Goal: Transaction & Acquisition: Purchase product/service

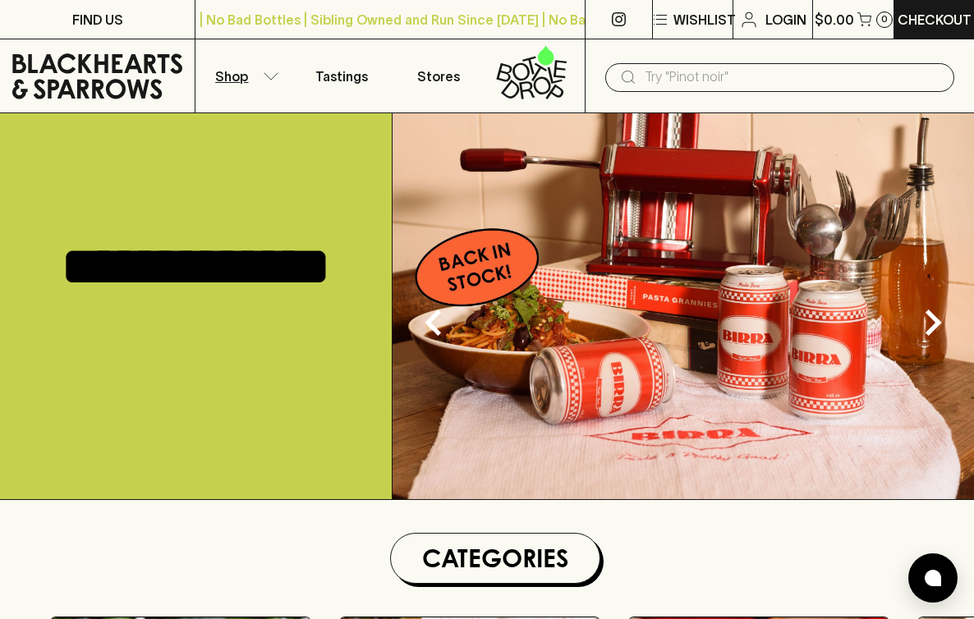
click at [255, 76] on button "Shop" at bounding box center [243, 75] width 97 height 73
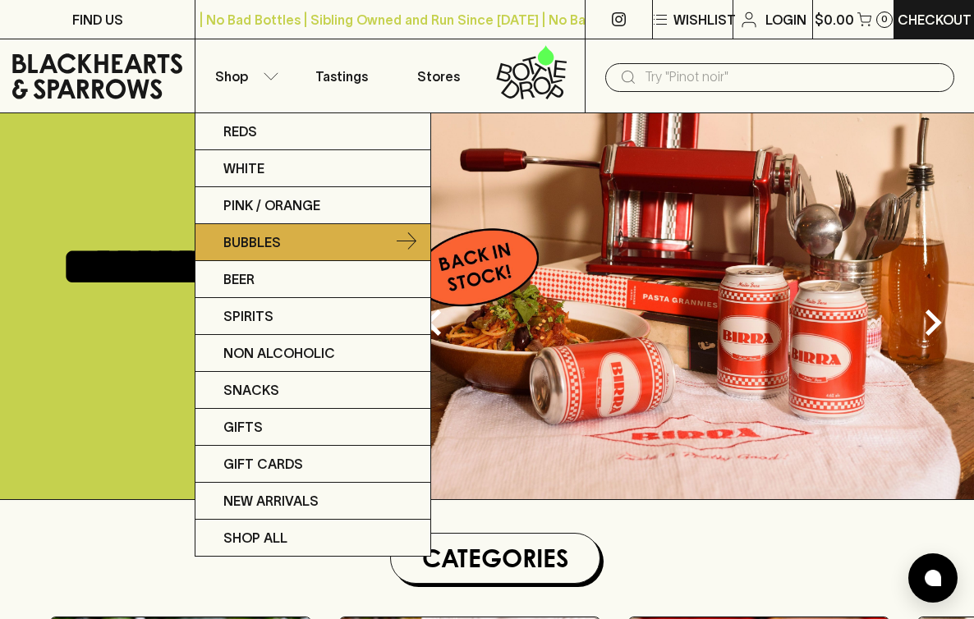
click at [285, 245] on link "Bubbles" at bounding box center [312, 242] width 235 height 37
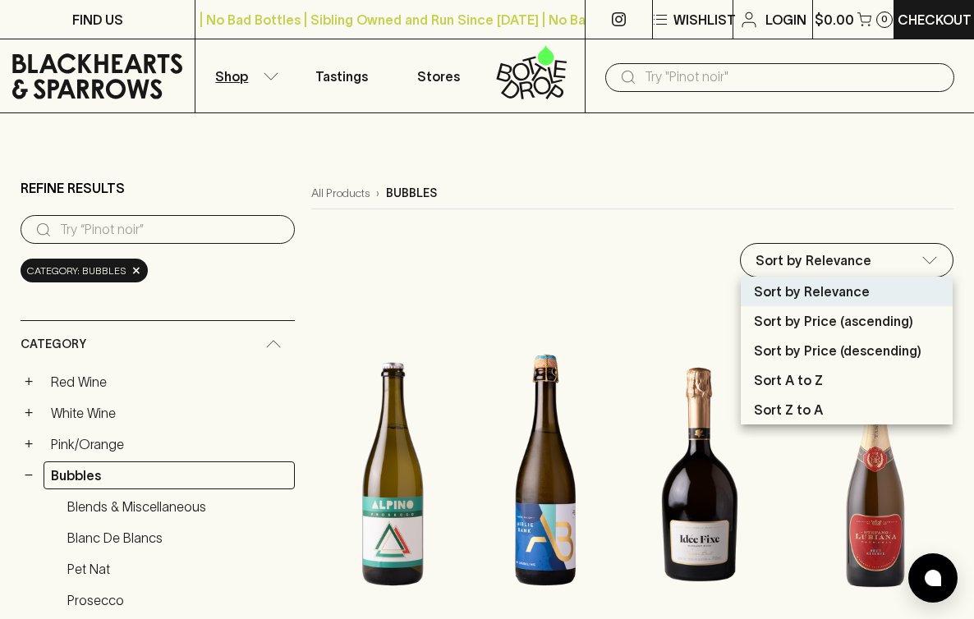
click at [832, 349] on p "Sort by Price (descending)" at bounding box center [838, 351] width 168 height 20
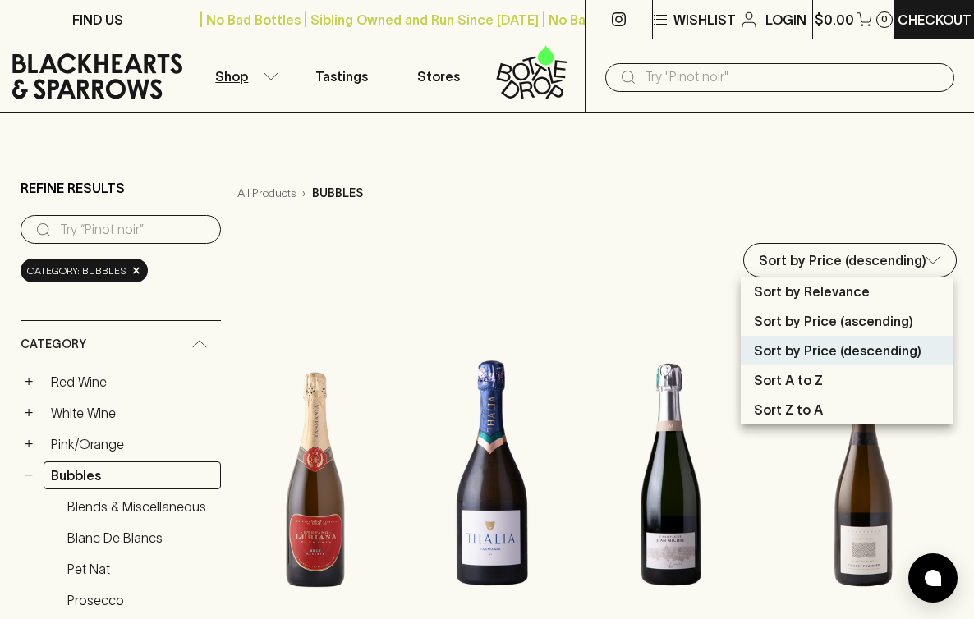
click at [579, 228] on div at bounding box center [487, 309] width 974 height 619
click at [881, 319] on p "Sort by Price (ascending)" at bounding box center [833, 321] width 159 height 20
type input "price:asc"
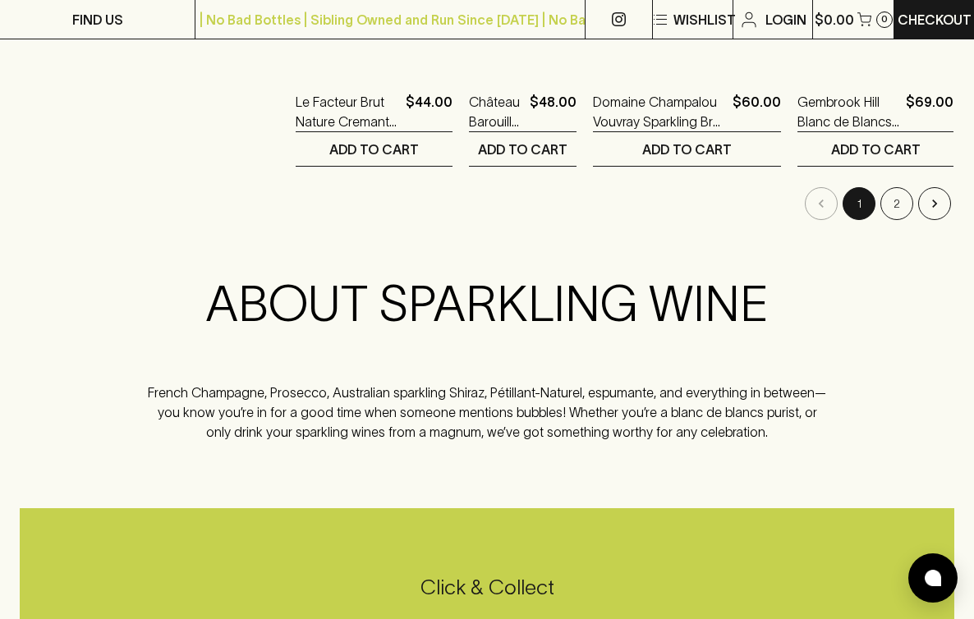
scroll to position [2292, 0]
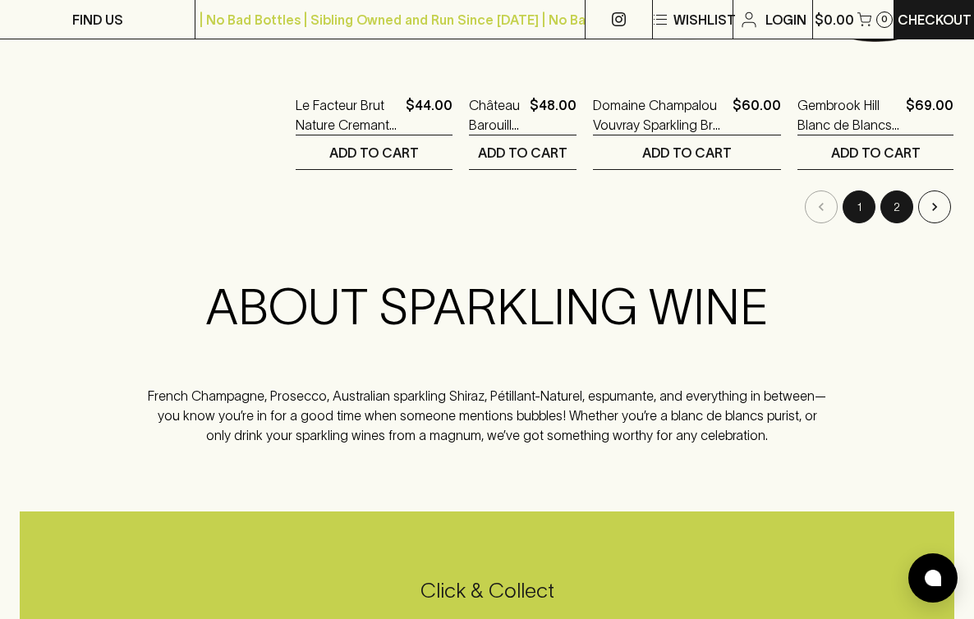
click at [897, 216] on button "2" at bounding box center [896, 207] width 33 height 33
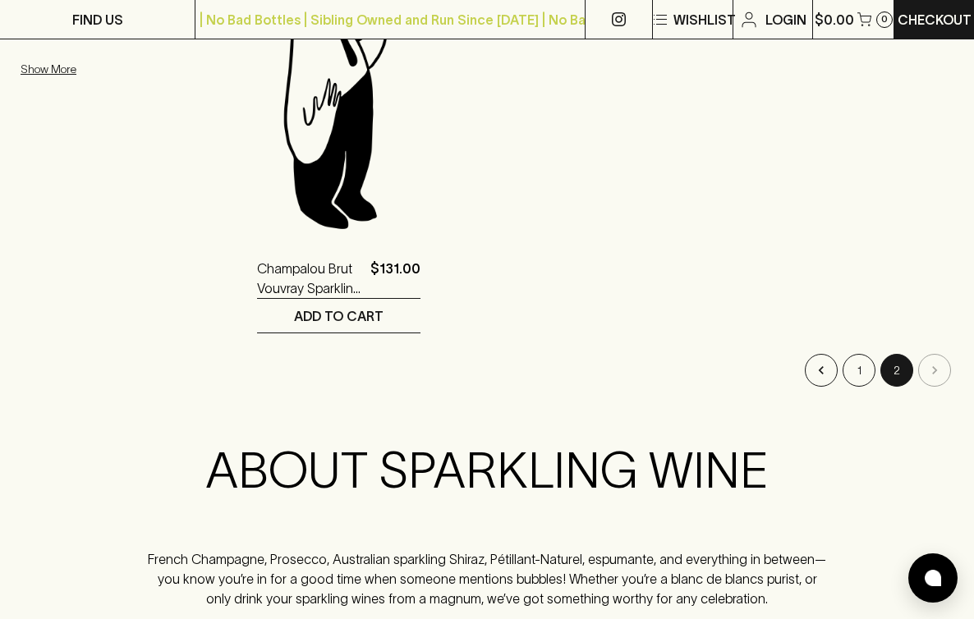
scroll to position [1255, 0]
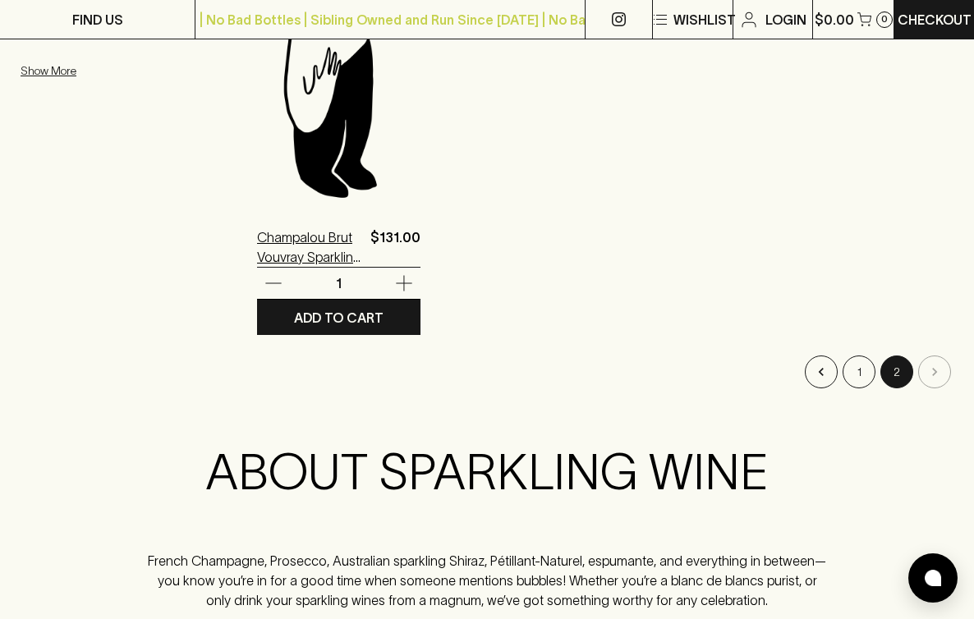
click at [303, 249] on p "Champalou Brut Vouvray Sparkling Chenin Blanc NV MAGNUM" at bounding box center [310, 247] width 107 height 39
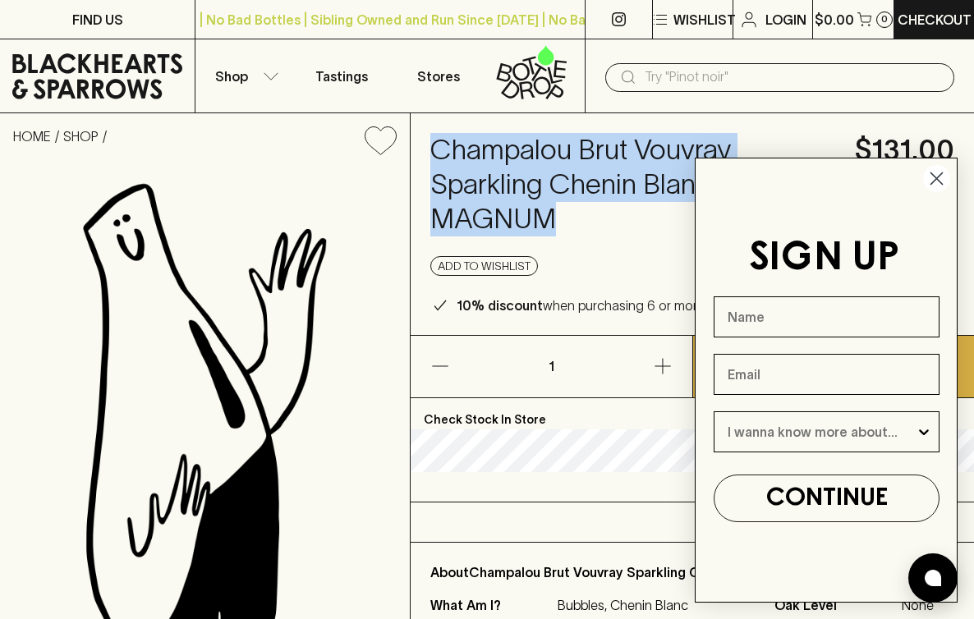
drag, startPoint x: 549, startPoint y: 227, endPoint x: 425, endPoint y: 156, distance: 143.4
click at [425, 158] on div "Champalou Brut Vouvray Sparkling Chenin Blanc NV MAGNUM $131.00 Add to wishlist…" at bounding box center [692, 224] width 563 height 222
copy h4 "Champalou Brut Vouvray Sparkling Chenin Blanc NV MAGNUM"
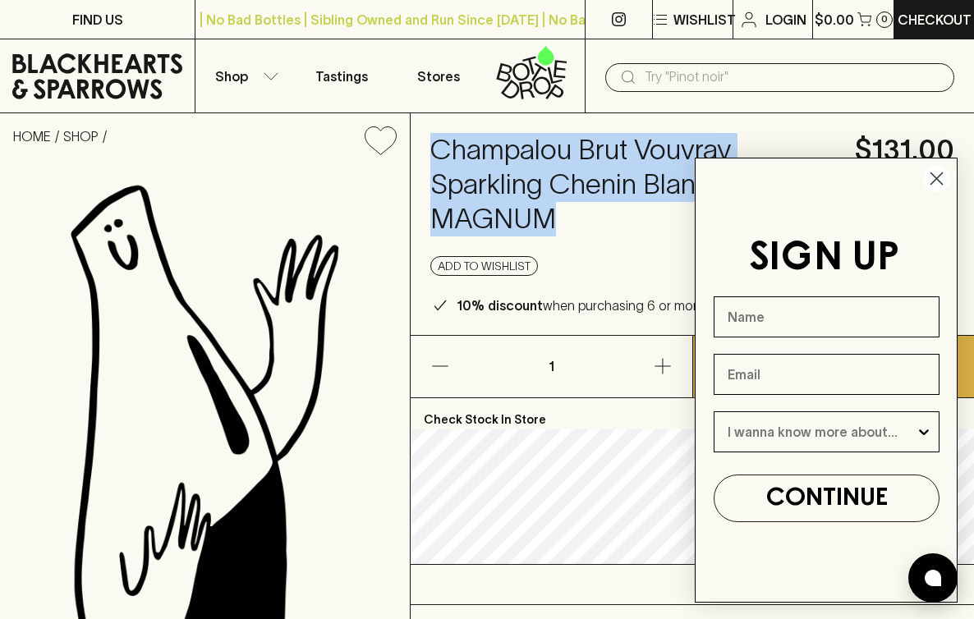
click at [936, 183] on circle "Close dialog" at bounding box center [936, 178] width 27 height 27
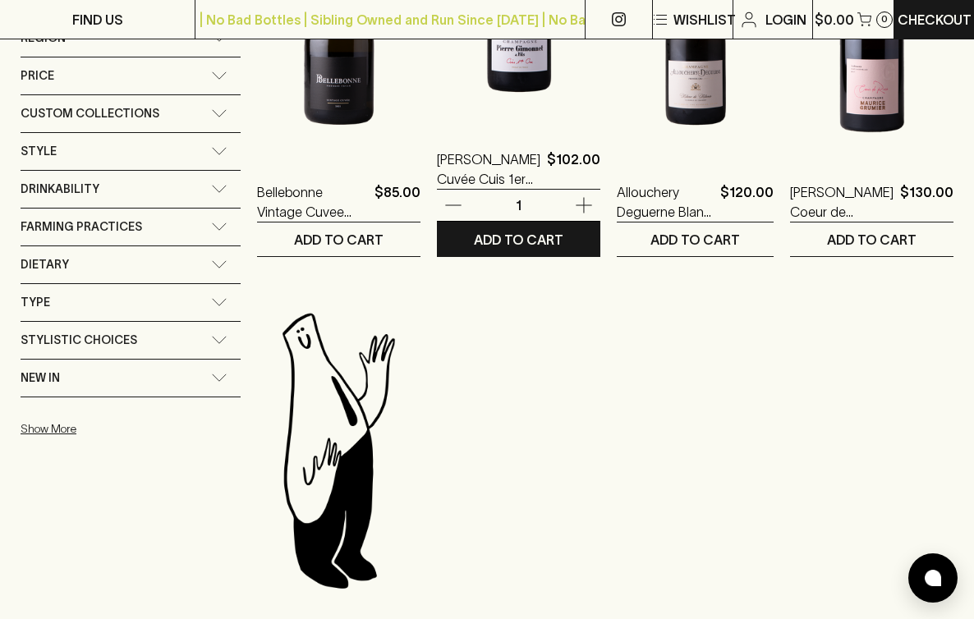
scroll to position [871, 0]
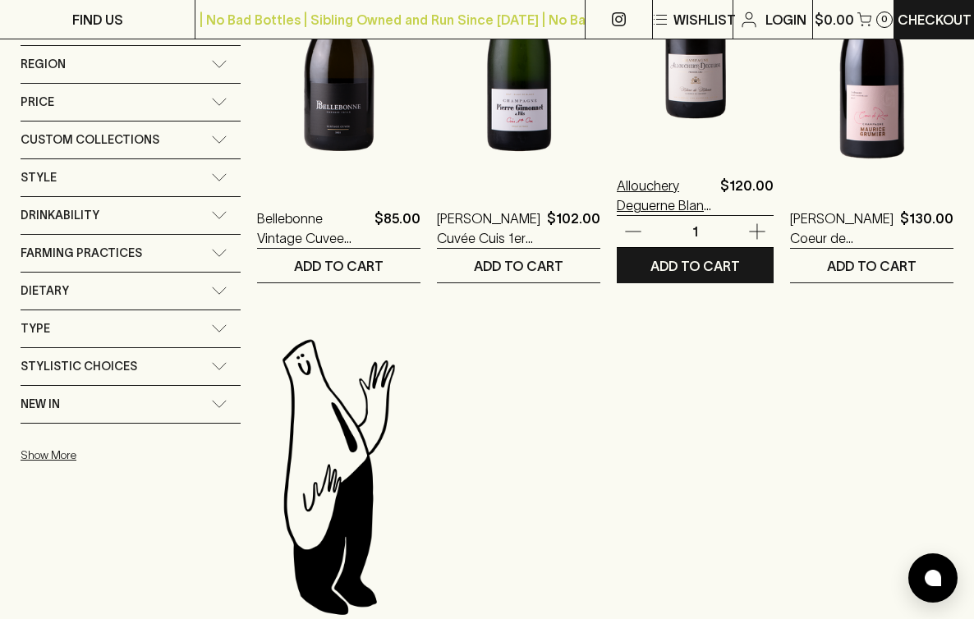
click at [673, 200] on p "Allouchery Deguerne Blanc de Blancs Champagne NV" at bounding box center [665, 195] width 97 height 39
